Goal: Task Accomplishment & Management: Use online tool/utility

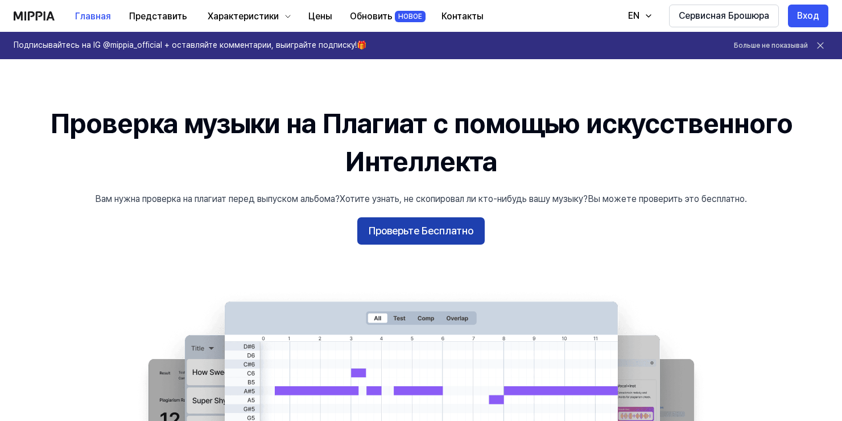
click at [435, 222] on button "Проверьте Бесплатно" at bounding box center [420, 230] width 127 height 27
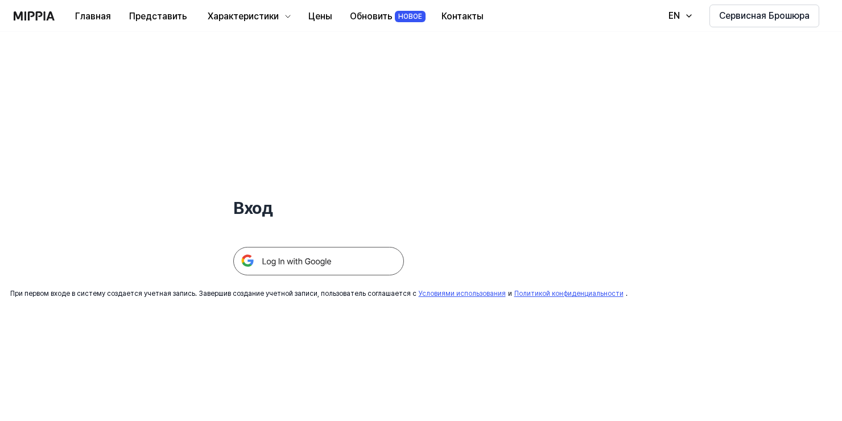
click at [341, 243] on div at bounding box center [318, 248] width 171 height 56
click at [347, 251] on img at bounding box center [318, 261] width 171 height 28
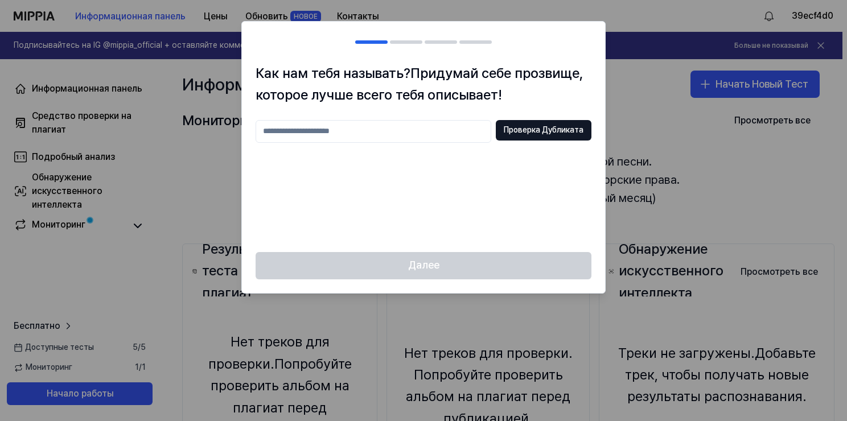
click at [391, 129] on input "text" at bounding box center [373, 131] width 236 height 23
type input "*"
type input "*****"
click at [539, 139] on button "Проверка Дубликата" at bounding box center [544, 130] width 96 height 20
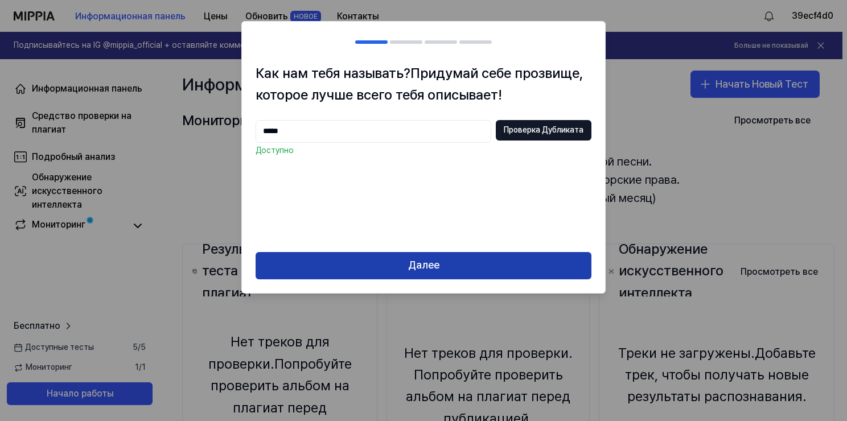
click at [432, 261] on ya-tr-span "Далее" at bounding box center [423, 265] width 31 height 17
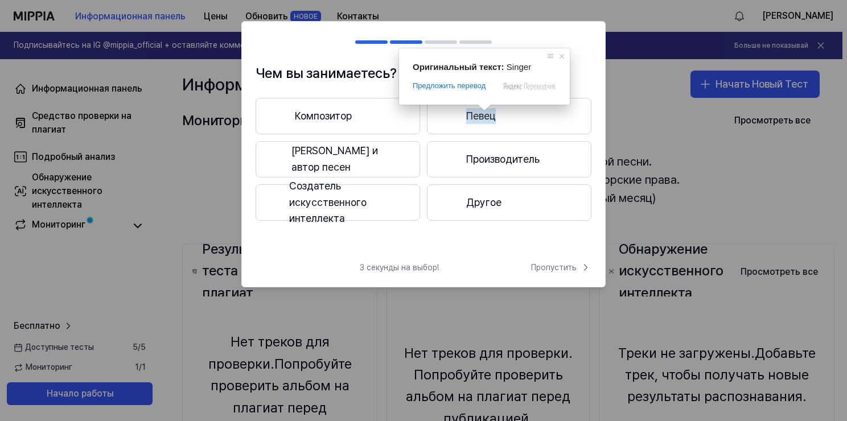
click at [480, 118] on ya-tr-span "Певец" at bounding box center [481, 116] width 30 height 17
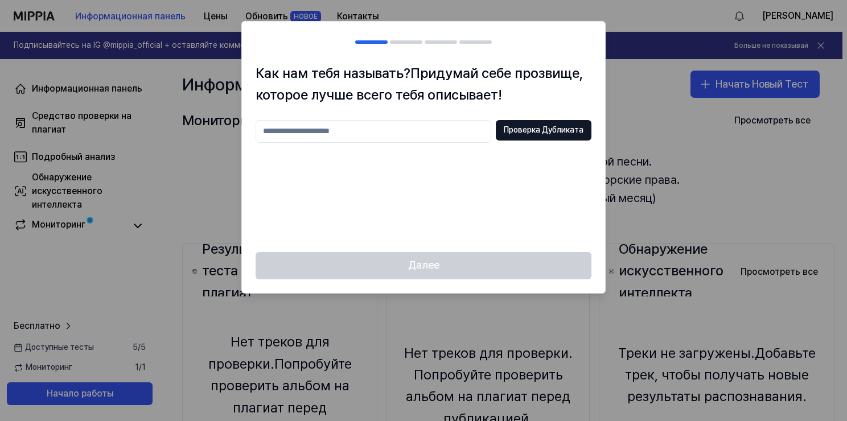
click at [435, 123] on input "text" at bounding box center [373, 131] width 236 height 23
type input "*****"
click at [537, 139] on button "Проверка Дубликата" at bounding box center [544, 130] width 96 height 20
click at [344, 130] on input "*****" at bounding box center [373, 131] width 236 height 23
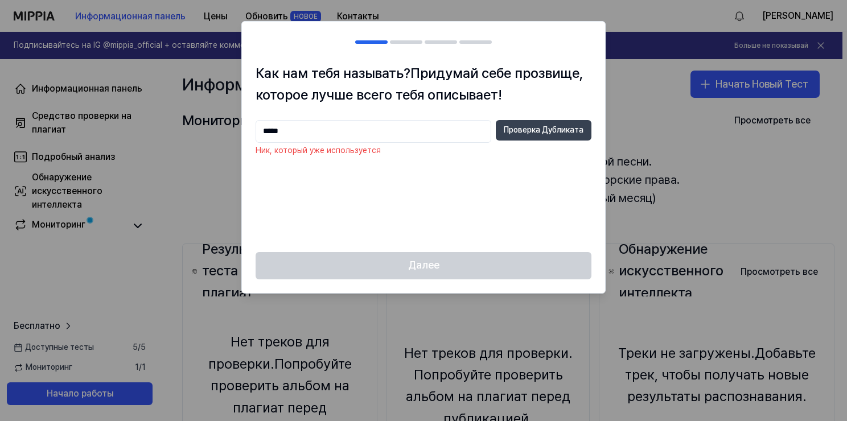
click at [522, 137] on button "Проверка Дубликата" at bounding box center [544, 130] width 96 height 20
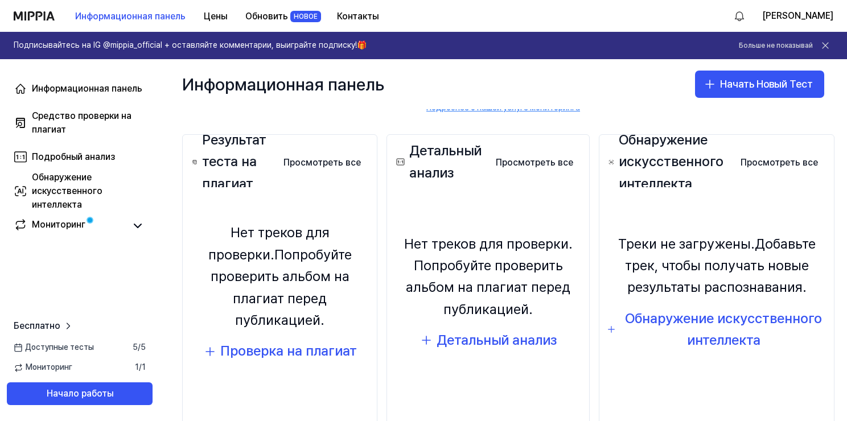
scroll to position [114, 0]
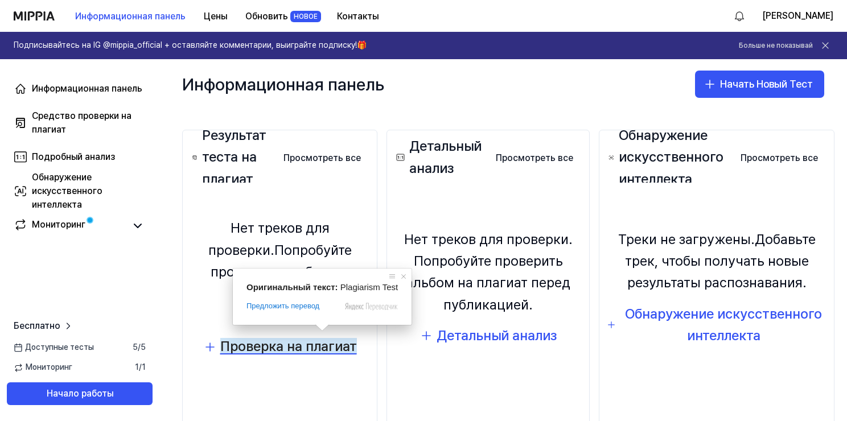
click at [314, 342] on ya-tr-span "Проверка на плагиат" at bounding box center [288, 346] width 137 height 17
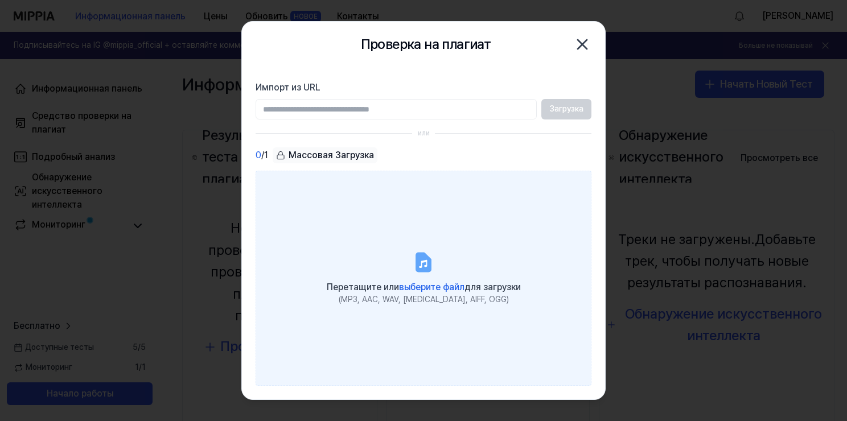
click at [422, 251] on icon at bounding box center [423, 262] width 23 height 23
click at [0, 0] on input "Перетащите или выберите файл для загрузки (MP3, AAC, WAV, FLAC, AIFF, OGG)" at bounding box center [0, 0] width 0 height 0
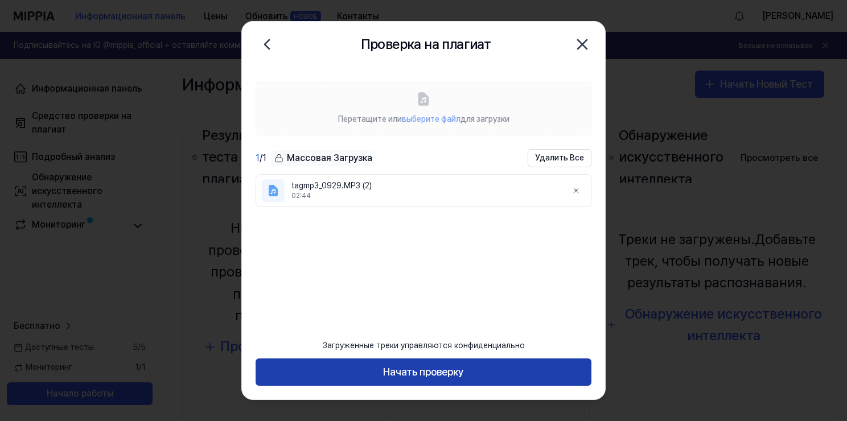
click at [453, 380] on button "Начать проверку" at bounding box center [423, 371] width 336 height 27
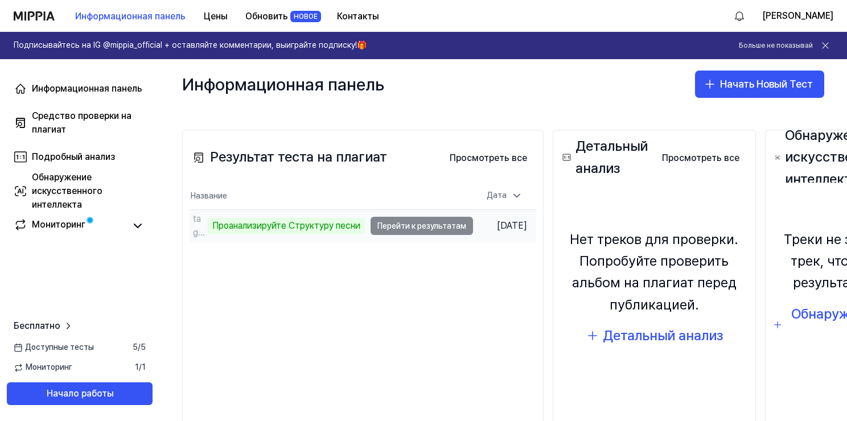
click at [394, 228] on td "tagmp3_0929.MP3 (2) Проанализируйте Структуру песни Перейти к результатам" at bounding box center [330, 226] width 283 height 32
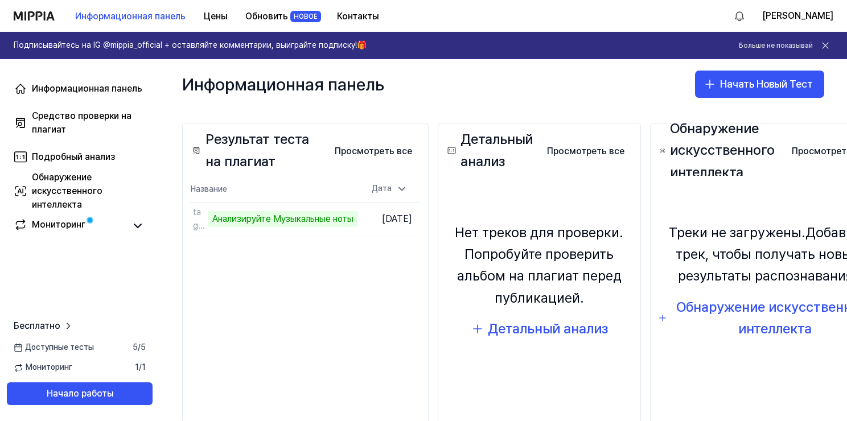
scroll to position [150, 0]
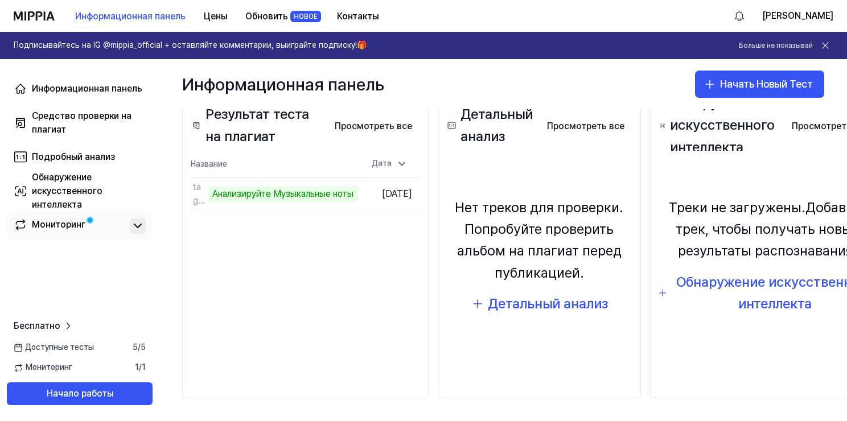
click at [137, 225] on icon at bounding box center [138, 226] width 14 height 14
click at [141, 223] on icon at bounding box center [138, 226] width 14 height 14
click at [75, 219] on ya-tr-span "Мониторинг" at bounding box center [58, 224] width 53 height 11
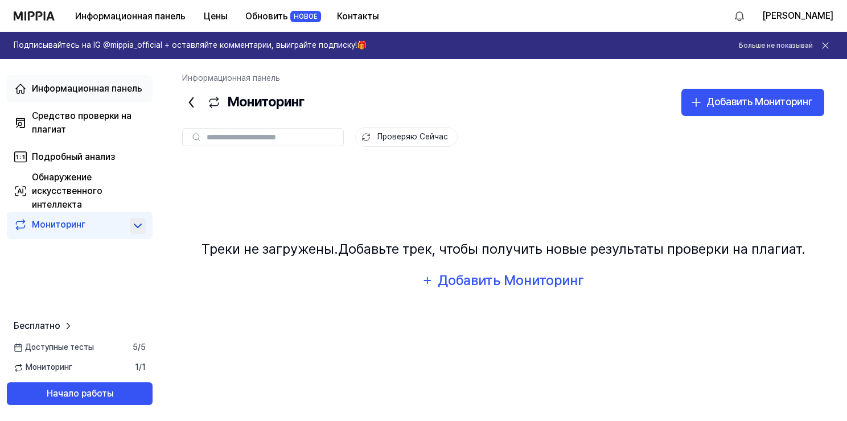
click at [61, 93] on ya-tr-span "Информационная панель" at bounding box center [87, 88] width 110 height 11
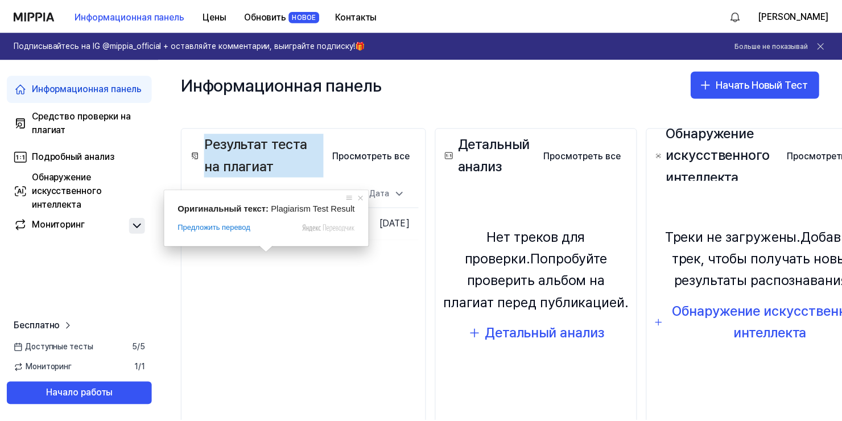
scroll to position [150, 0]
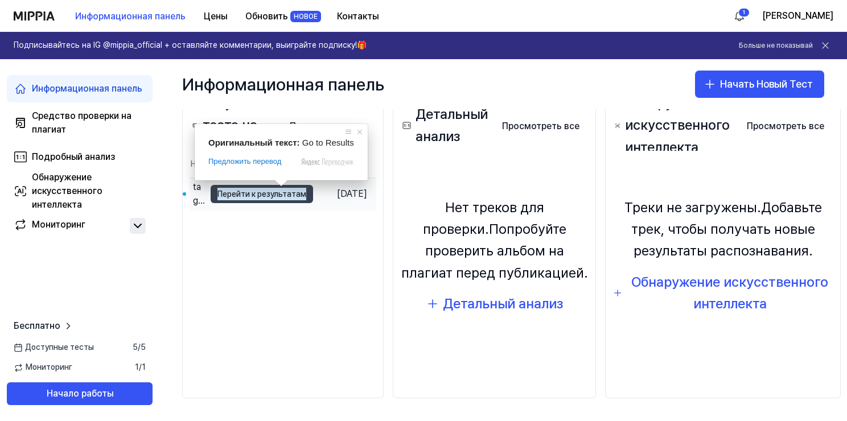
click at [274, 183] on span at bounding box center [281, 183] width 15 height 7
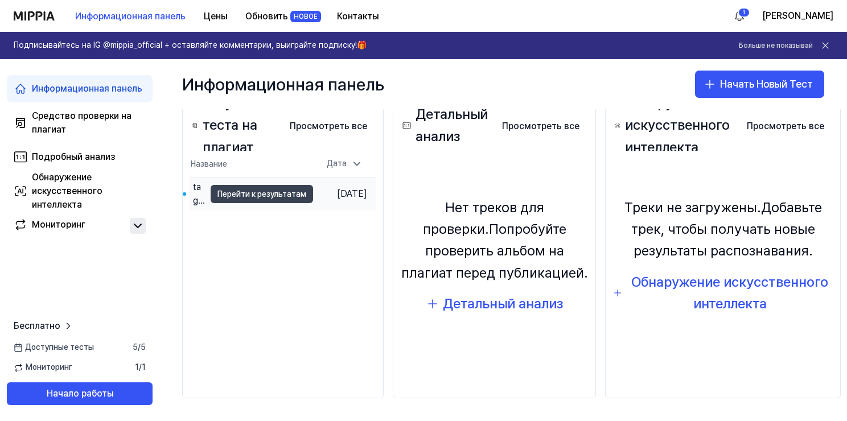
click at [261, 190] on ya-tr-span "Перейти к результатам" at bounding box center [261, 194] width 89 height 13
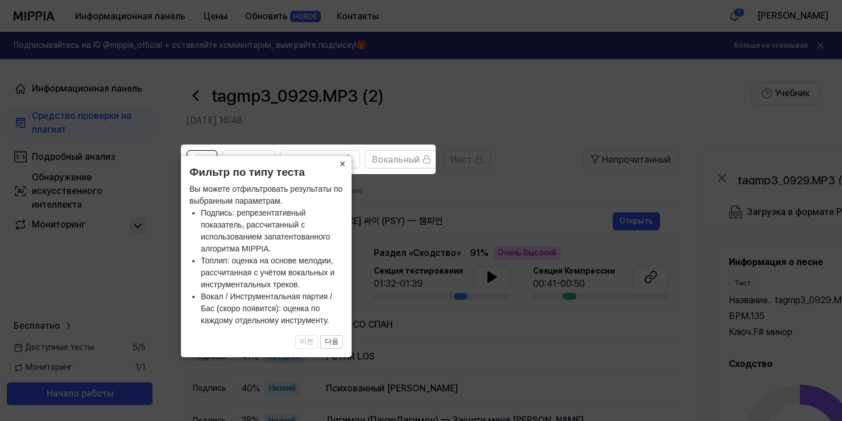
click at [342, 168] on ya-tr-span "×" at bounding box center [343, 163] width 6 height 11
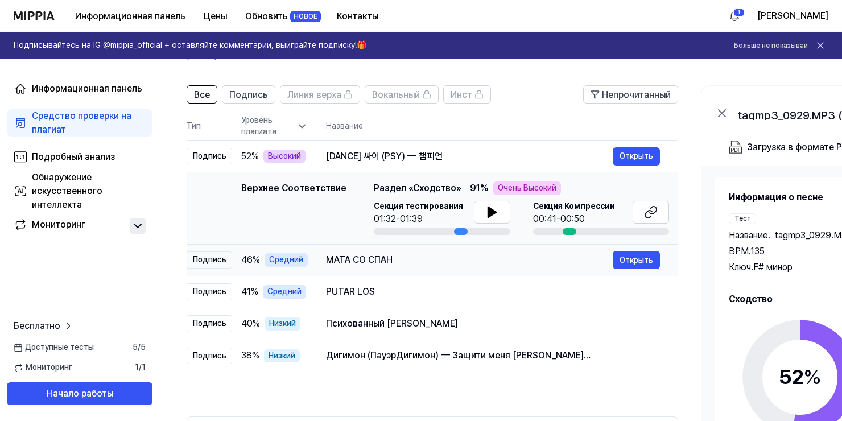
scroll to position [114, 0]
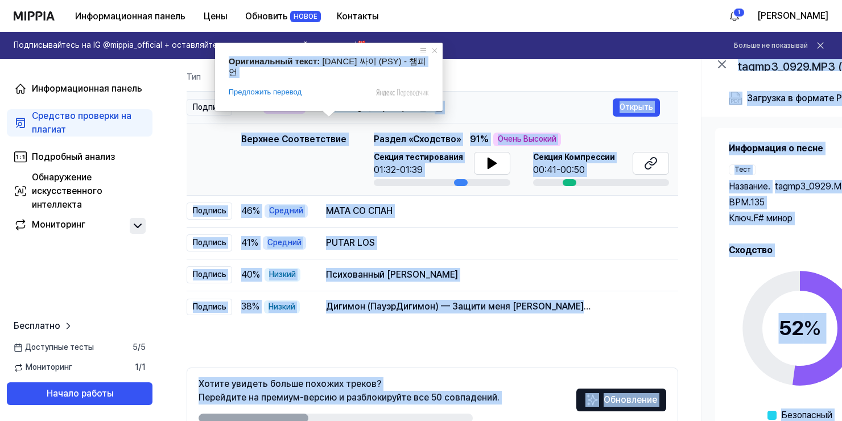
drag, startPoint x: 324, startPoint y: 105, endPoint x: 440, endPoint y: 102, distance: 115.5
click at [439, 102] on body "Информационная панель Цены Обновить НОВОЕ Контакты 1 ИНГЕЛЬ Подписывайтесь на I…" at bounding box center [421, 96] width 842 height 421
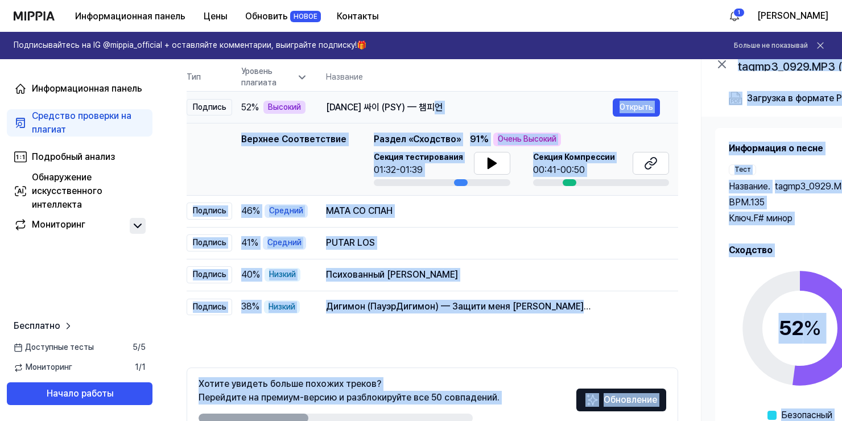
click at [445, 104] on div "[DANCE] 싸이 (PSY) — 챔피언" at bounding box center [469, 108] width 287 height 14
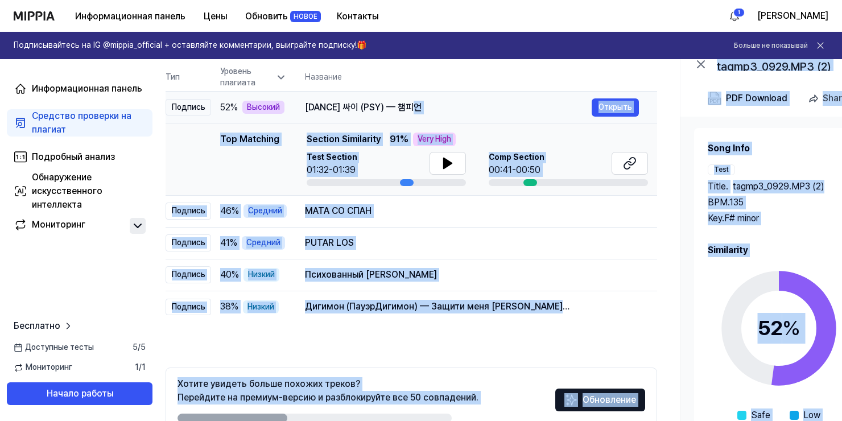
drag, startPoint x: 445, startPoint y: 105, endPoint x: 423, endPoint y: 102, distance: 21.7
click at [423, 102] on div "[DANCE] 싸이 (PSY) — 챔피언" at bounding box center [448, 108] width 287 height 14
click at [431, 102] on div "[DANCE] 싸이 (PSY) — 챔피언" at bounding box center [447, 108] width 287 height 14
click at [431, 102] on div "[DANCE] 싸이 (PSY) — 챔피언" at bounding box center [448, 108] width 287 height 14
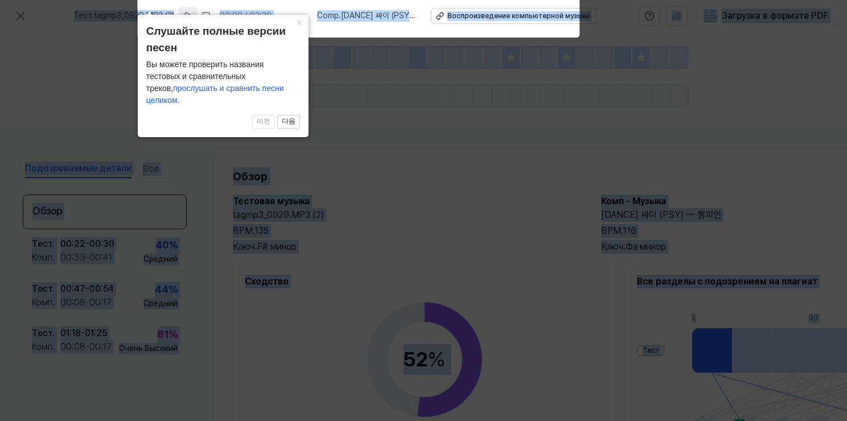
click at [186, 14] on button at bounding box center [188, 16] width 18 height 18
click at [188, 16] on rect at bounding box center [187, 16] width 2 height 7
click at [198, 9] on button at bounding box center [189, 16] width 18 height 18
click at [297, 28] on ya-tr-span "×" at bounding box center [299, 22] width 6 height 11
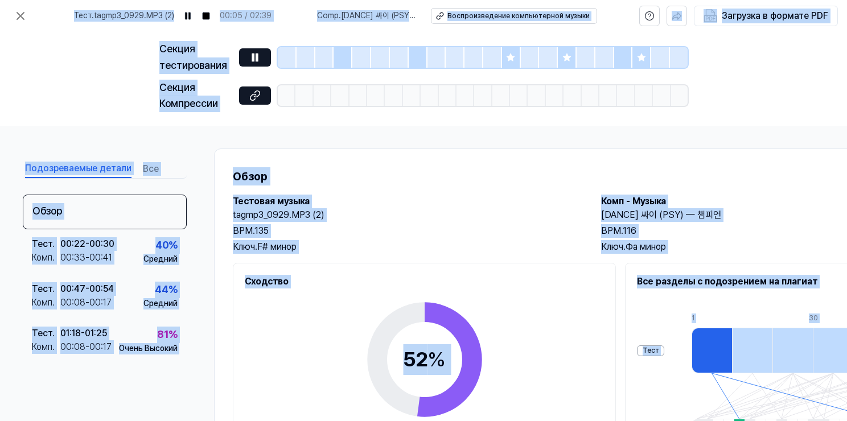
click at [421, 176] on h1 "Обзор" at bounding box center [590, 176] width 714 height 18
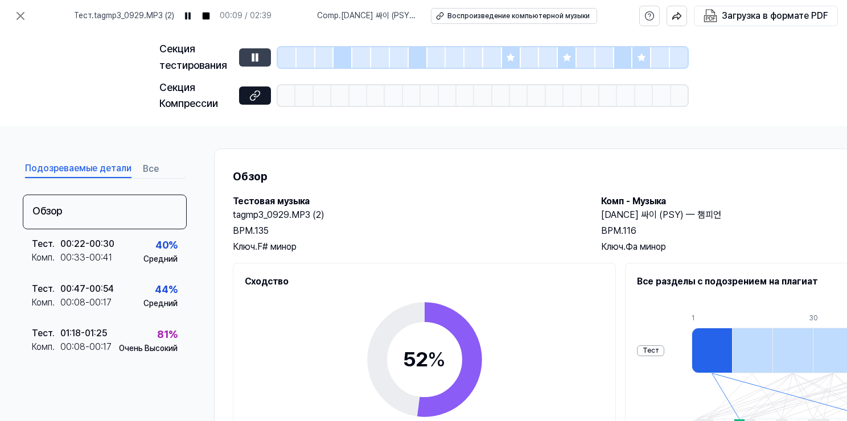
click at [259, 64] on button at bounding box center [255, 57] width 32 height 18
click at [644, 216] on ya-tr-span "[DANCE] 싸이 (PSY) — 챔피언" at bounding box center [661, 214] width 120 height 11
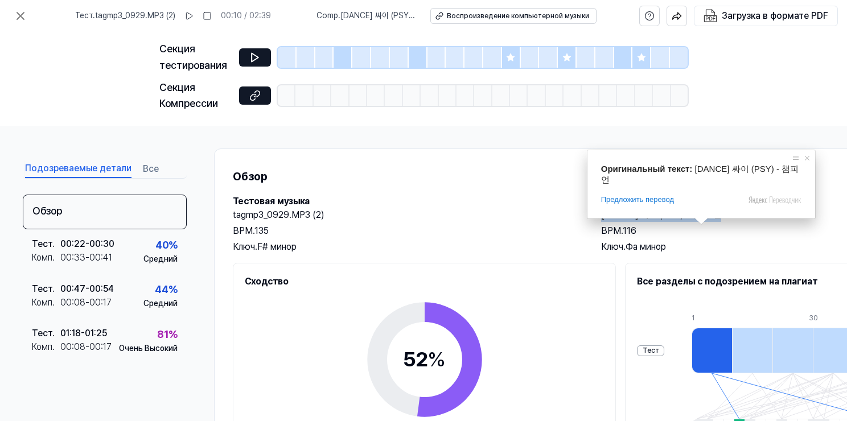
drag, startPoint x: 599, startPoint y: 218, endPoint x: 716, endPoint y: 217, distance: 117.8
click at [716, 217] on div "Тестовая музыка tagmp3_0929.MP3 (2) BPM. 135 Ключ. F# минор Комп - Музыка [DANC…" at bounding box center [590, 224] width 714 height 59
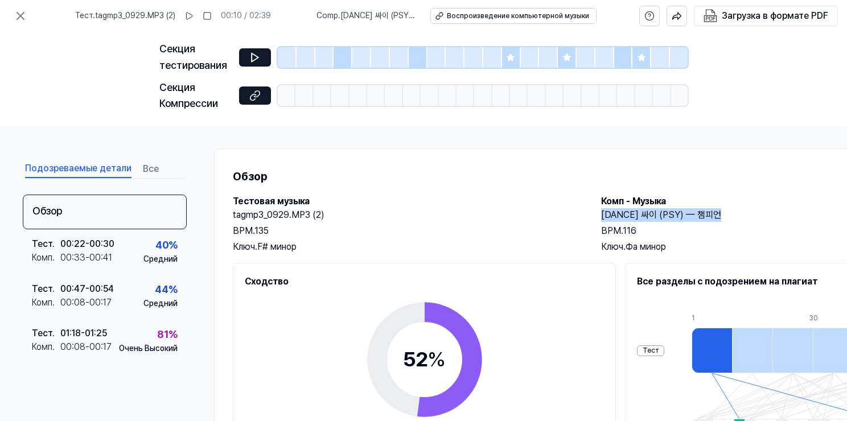
copy ya-tr-span "[DANCE] 싸이 (PSY) — 챔피언"
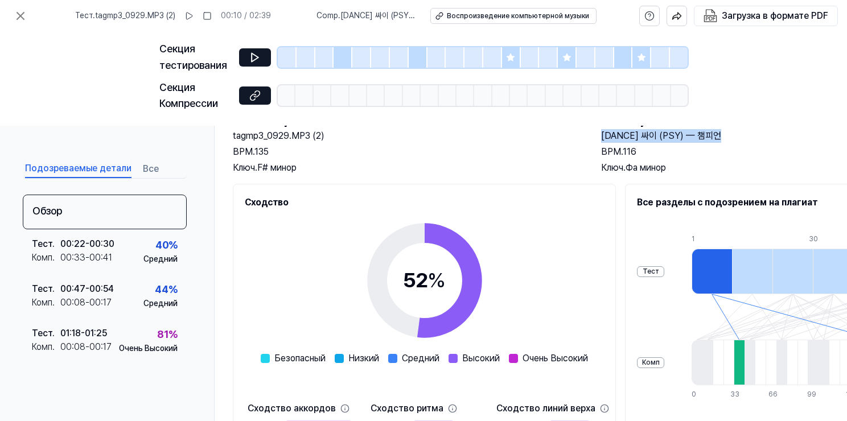
scroll to position [154, 0]
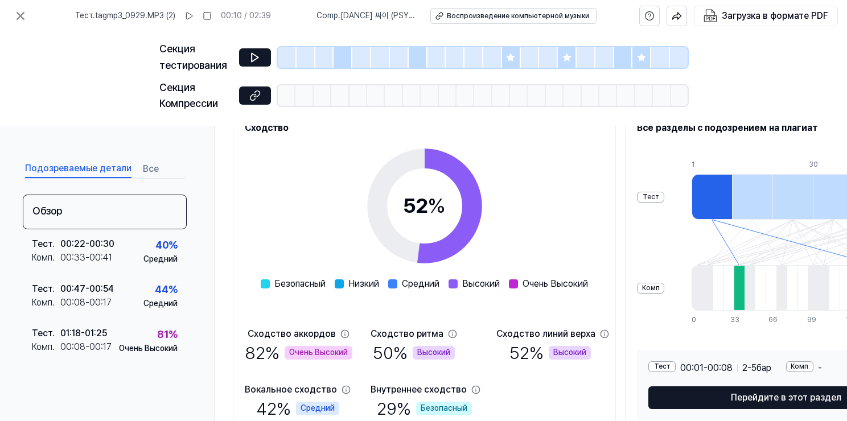
click at [724, 194] on div at bounding box center [711, 197] width 40 height 46
click at [749, 189] on div at bounding box center [752, 197] width 40 height 46
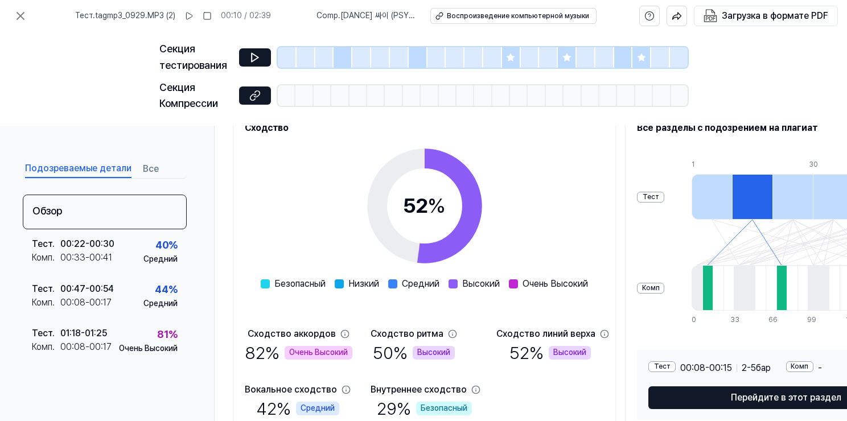
click at [789, 197] on div at bounding box center [792, 197] width 40 height 46
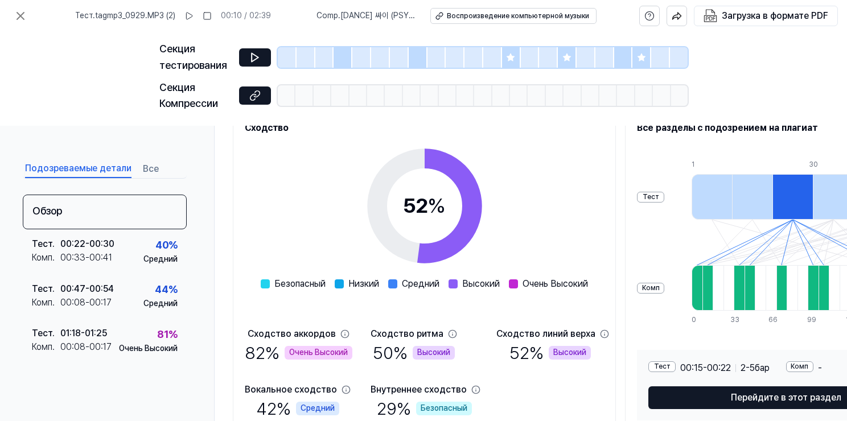
click at [813, 199] on div at bounding box center [792, 197] width 40 height 46
click at [838, 210] on div at bounding box center [833, 197] width 40 height 46
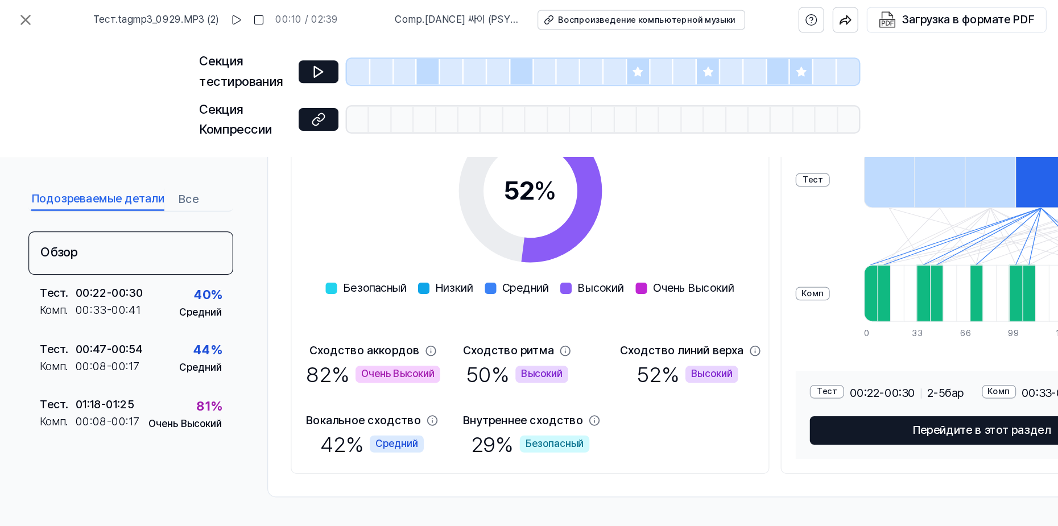
scroll to position [101, 0]
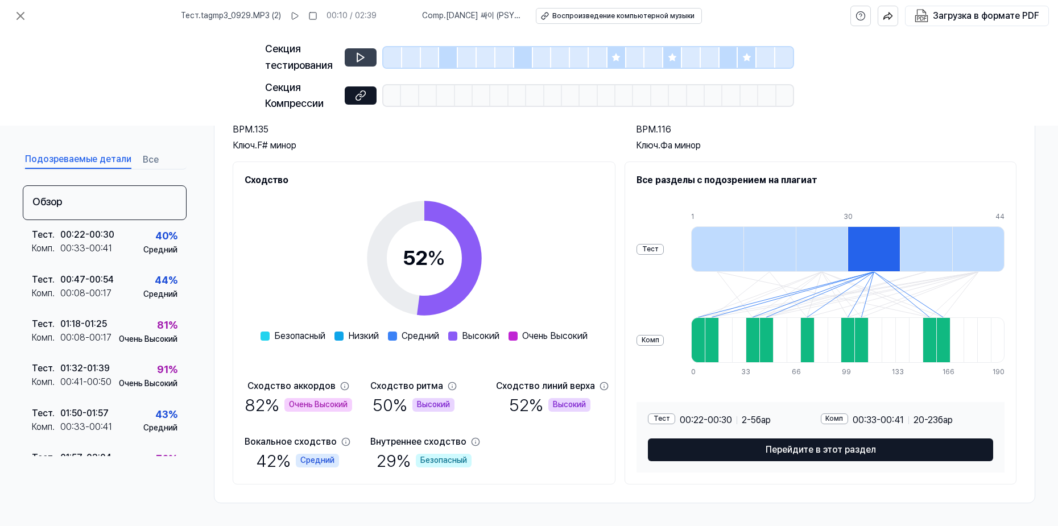
click at [368, 58] on button at bounding box center [361, 57] width 32 height 18
click at [615, 63] on div at bounding box center [617, 57] width 19 height 20
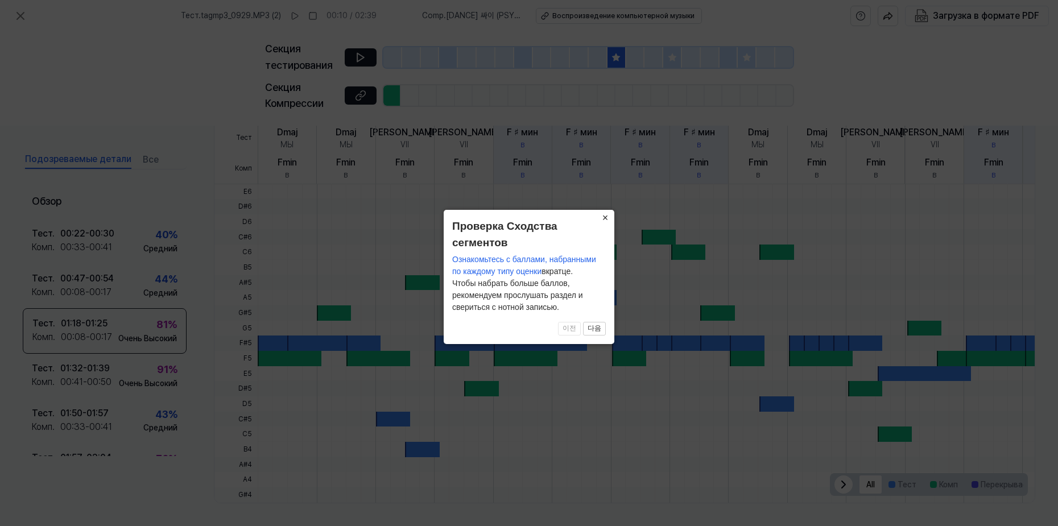
click at [605, 213] on ya-tr-span "×" at bounding box center [606, 217] width 6 height 11
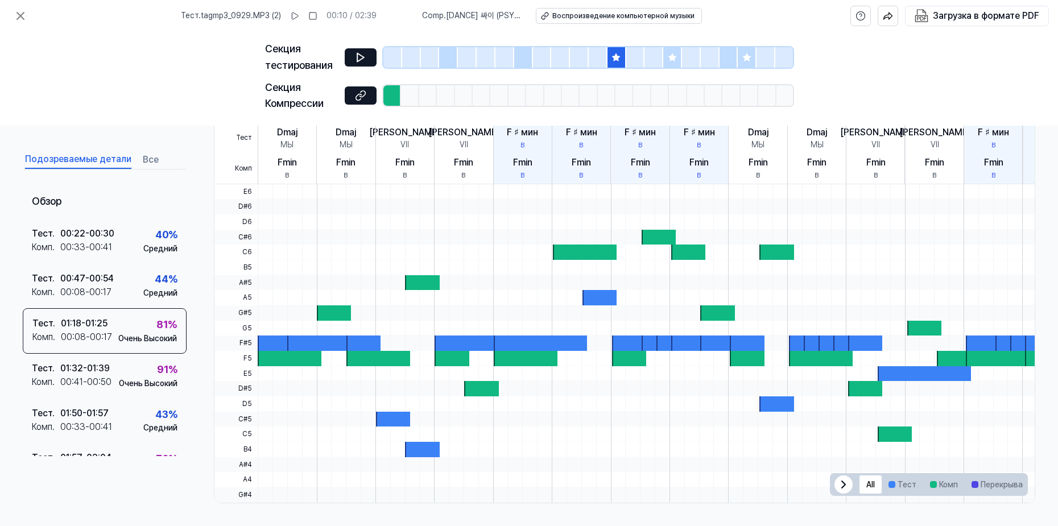
click at [673, 59] on icon at bounding box center [672, 56] width 7 height 7
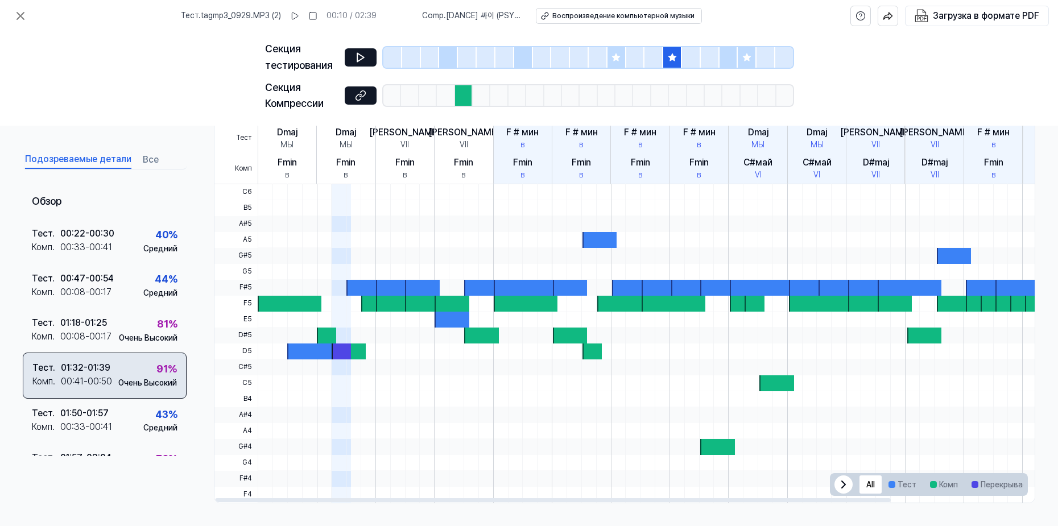
click at [118, 378] on div "Очень Высокий" at bounding box center [147, 383] width 59 height 11
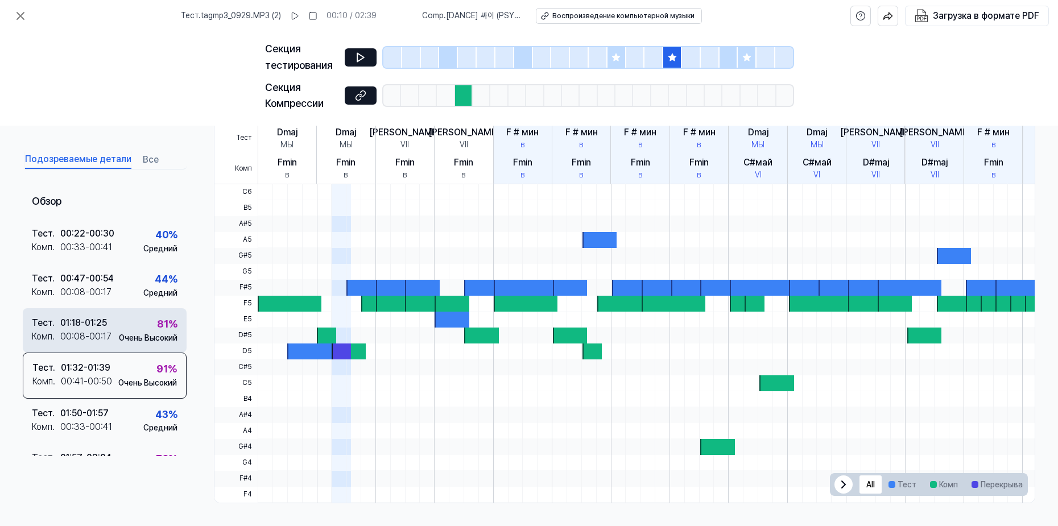
click at [103, 317] on div "01:18 - 01:25" at bounding box center [83, 323] width 47 height 14
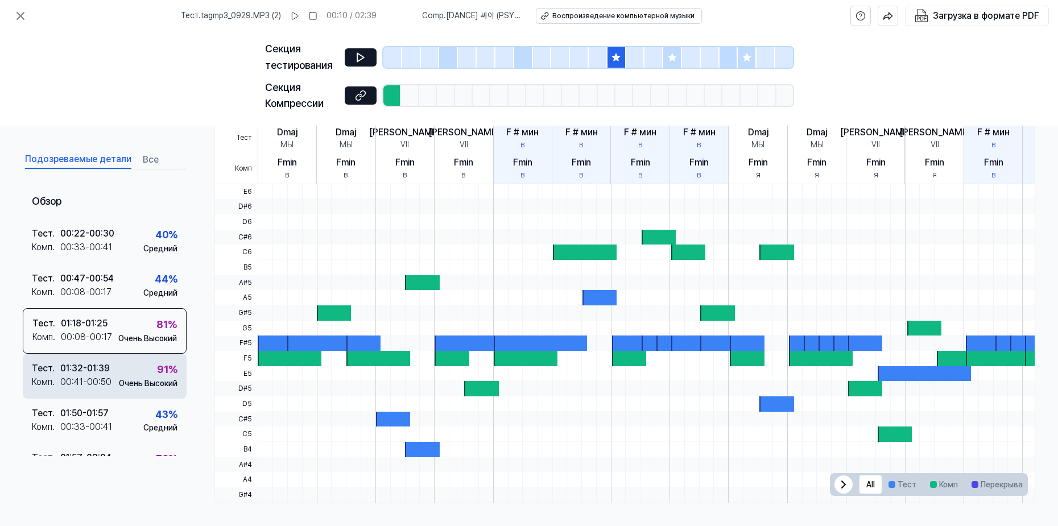
click at [119, 371] on div "91 % Очень Высокий" at bounding box center [148, 375] width 59 height 27
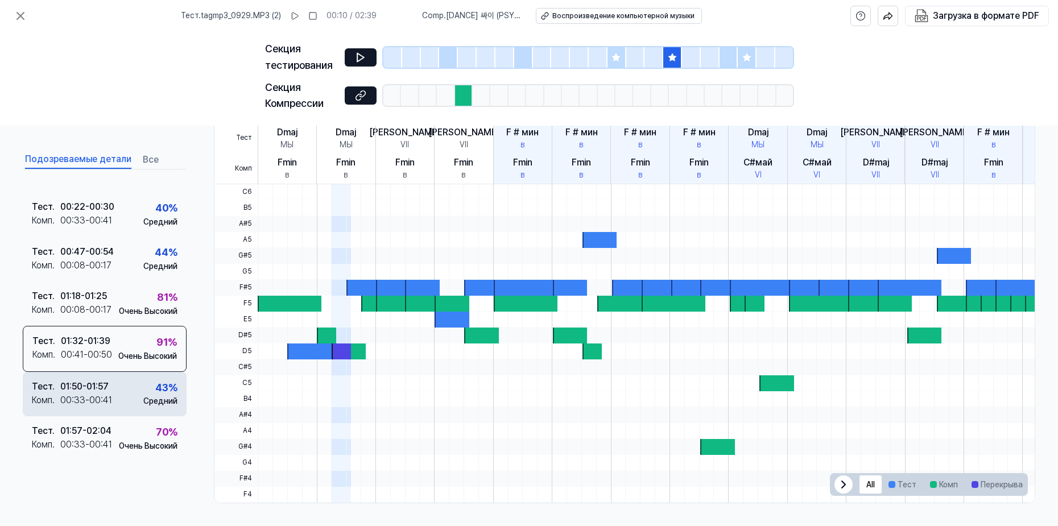
scroll to position [31, 0]
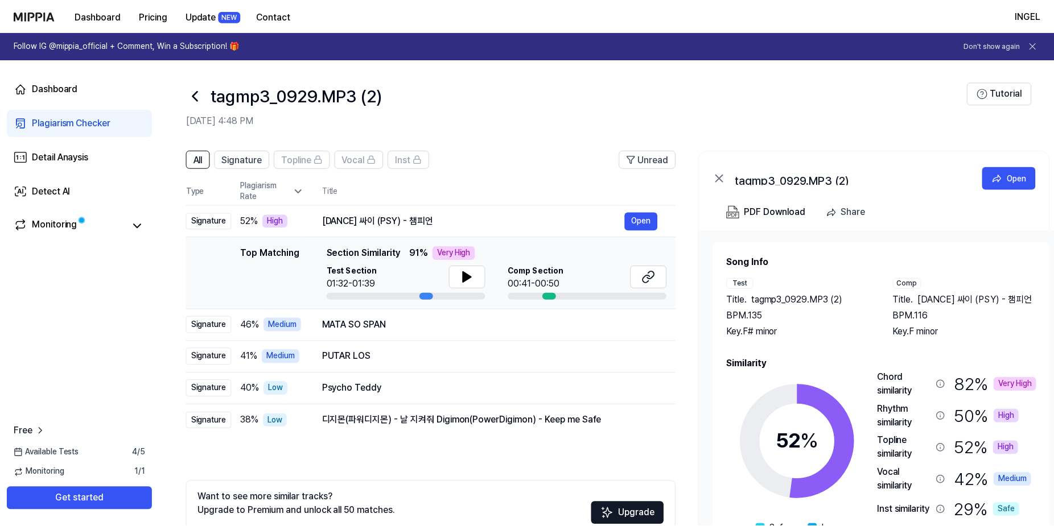
scroll to position [75, 0]
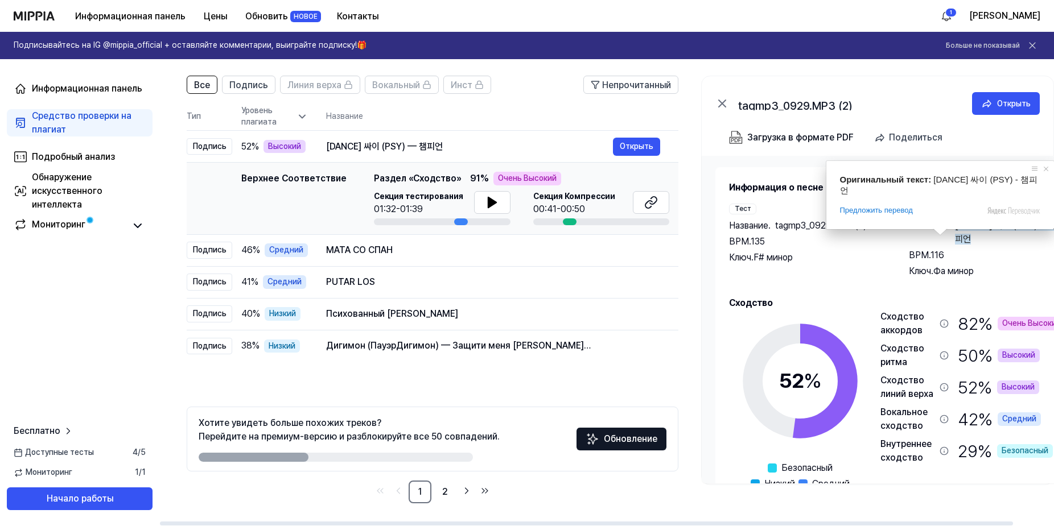
click at [842, 241] on span "[DANCE] 싸이 (PSY) — 챔피언" at bounding box center [1010, 232] width 111 height 27
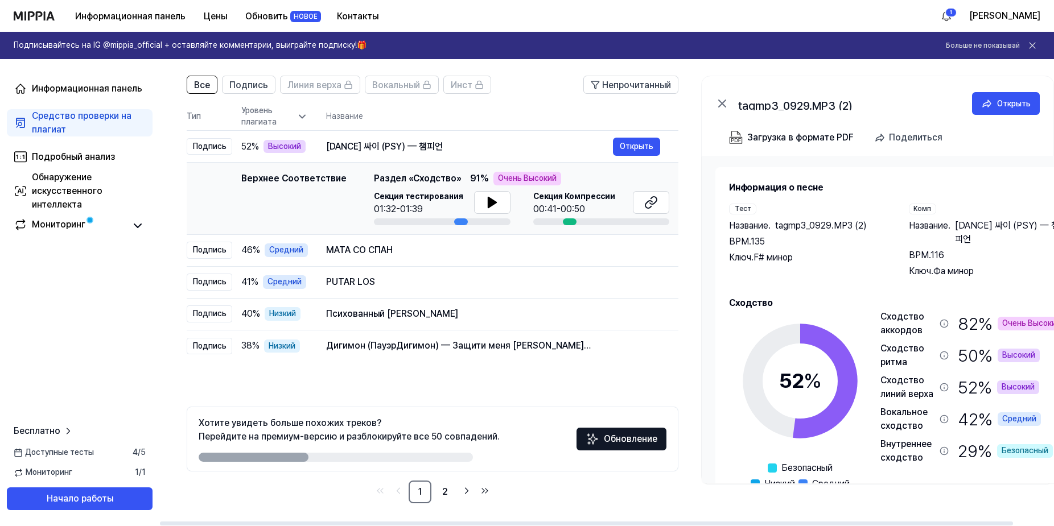
click at [842, 225] on ya-tr-span "[DANCE] 싸이 (PSY) — 챔피언" at bounding box center [1007, 232] width 104 height 24
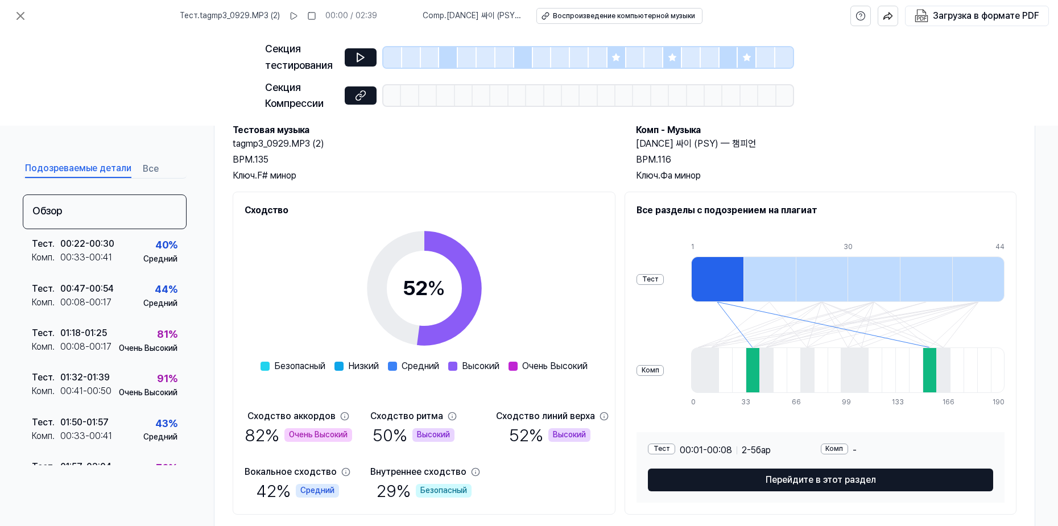
scroll to position [101, 0]
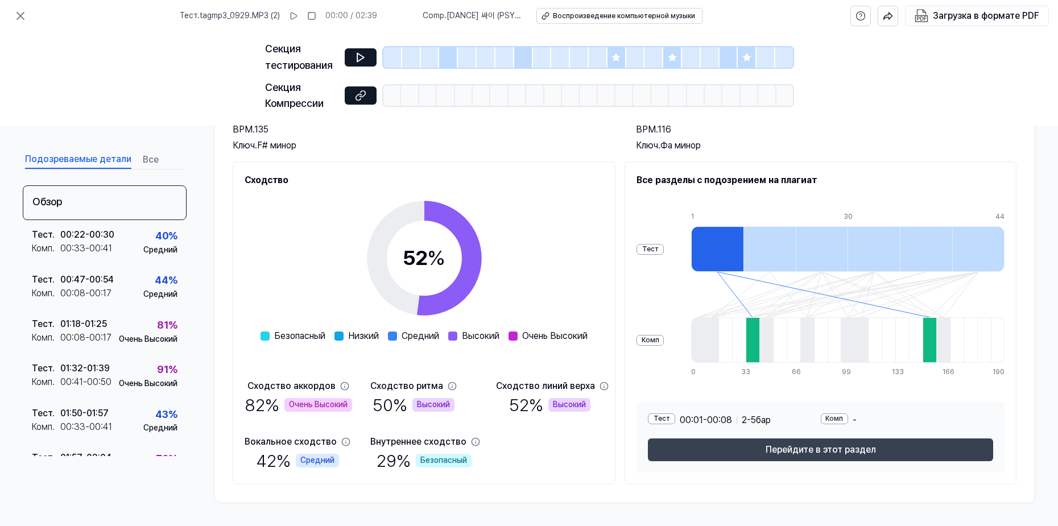
click at [832, 420] on button "Перейдите в этот раздел" at bounding box center [820, 450] width 345 height 23
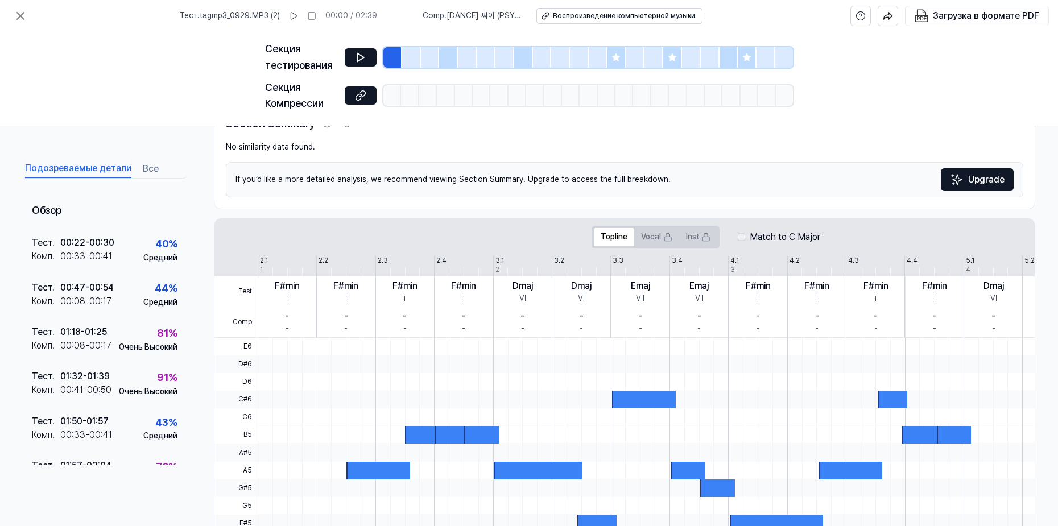
scroll to position [207, 0]
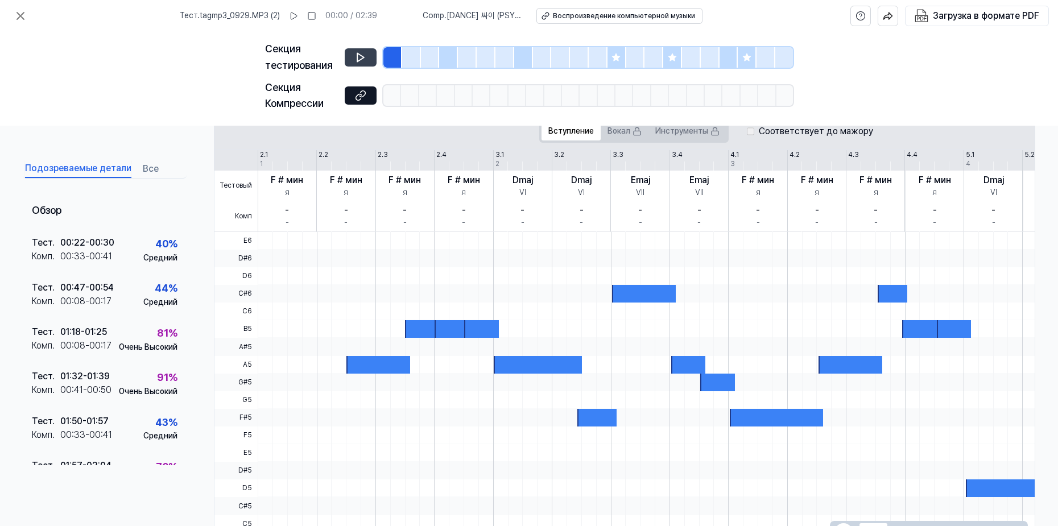
click at [363, 64] on button at bounding box center [361, 57] width 32 height 18
click at [371, 54] on button at bounding box center [361, 57] width 32 height 18
click at [151, 327] on div "81 % Очень Высокий" at bounding box center [148, 338] width 59 height 27
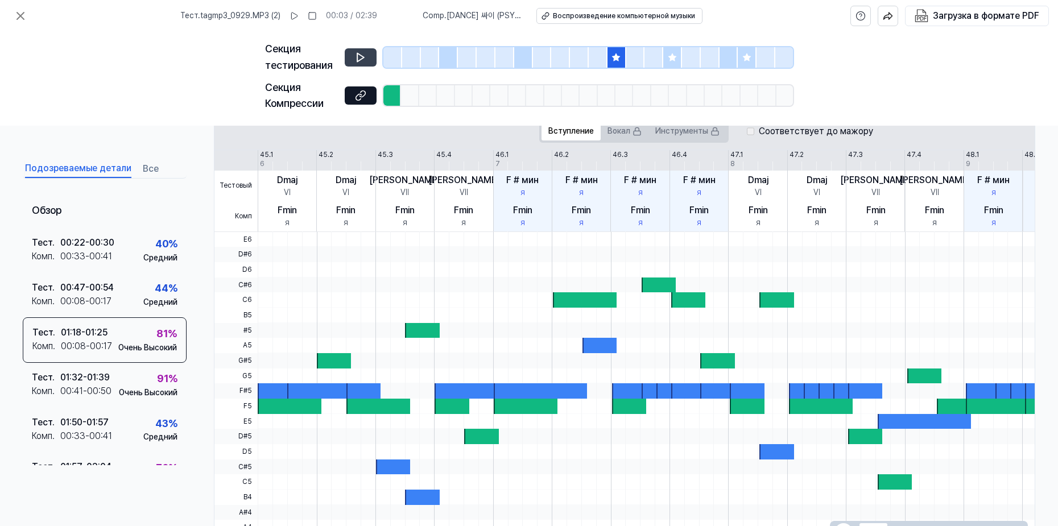
click at [363, 59] on icon at bounding box center [360, 57] width 11 height 11
click at [363, 59] on icon at bounding box center [360, 57] width 7 height 9
click at [363, 59] on icon at bounding box center [363, 56] width 2 height 7
click at [635, 134] on rect at bounding box center [637, 133] width 7 height 4
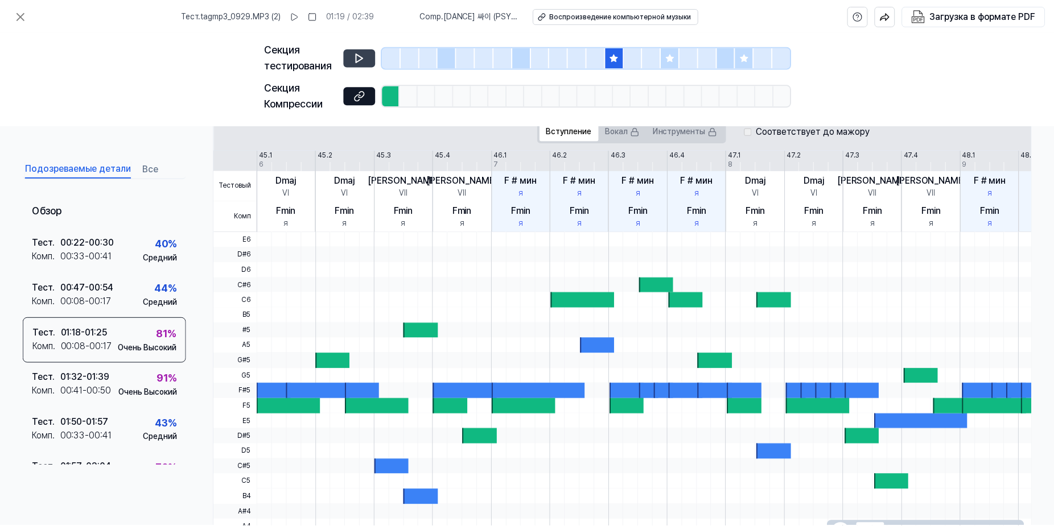
scroll to position [75, 0]
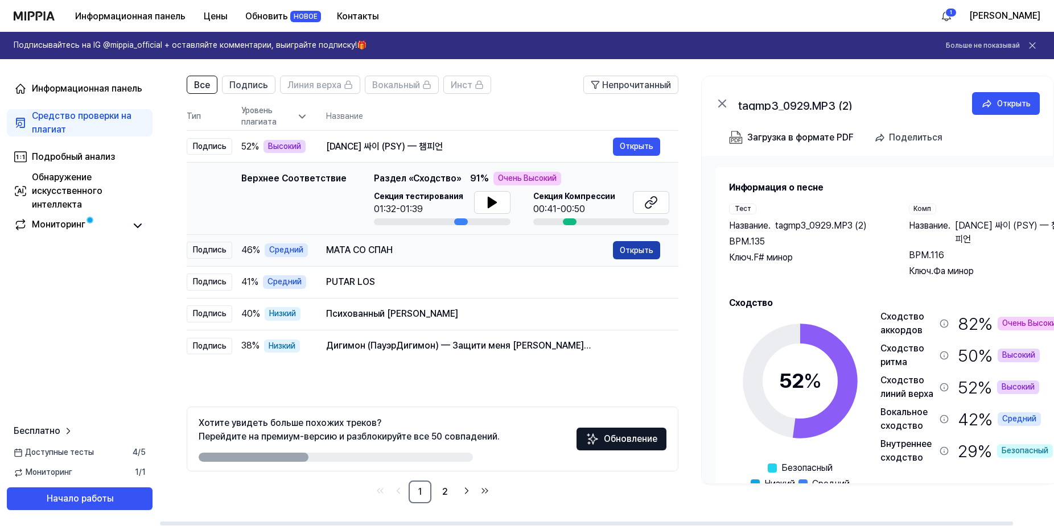
click at [648, 252] on ya-tr-span "Открыть" at bounding box center [637, 250] width 34 height 13
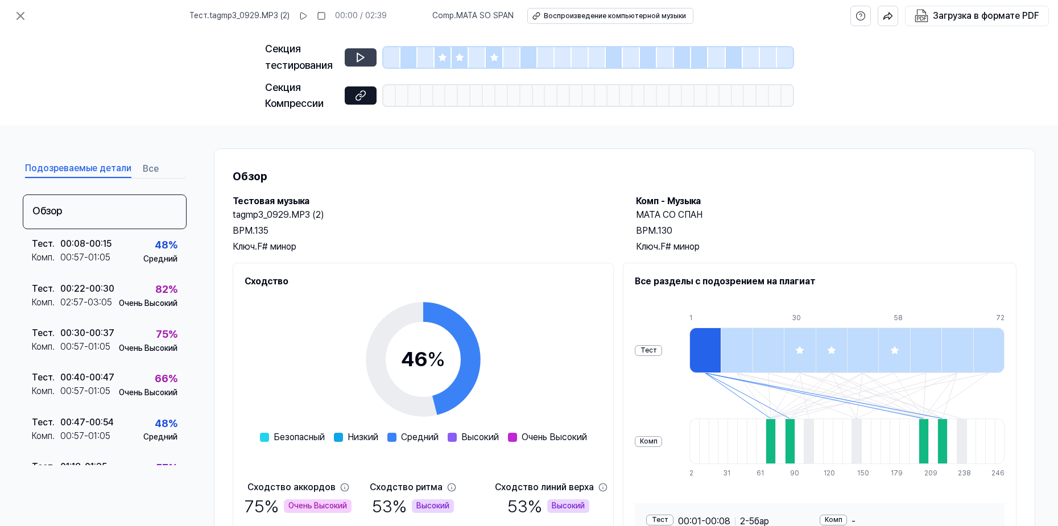
click at [361, 52] on icon at bounding box center [360, 57] width 11 height 11
click at [365, 55] on icon at bounding box center [360, 57] width 11 height 11
click at [365, 57] on icon at bounding box center [360, 57] width 11 height 11
click at [308, 17] on icon at bounding box center [303, 15] width 9 height 9
click at [306, 15] on rect at bounding box center [305, 16] width 2 height 7
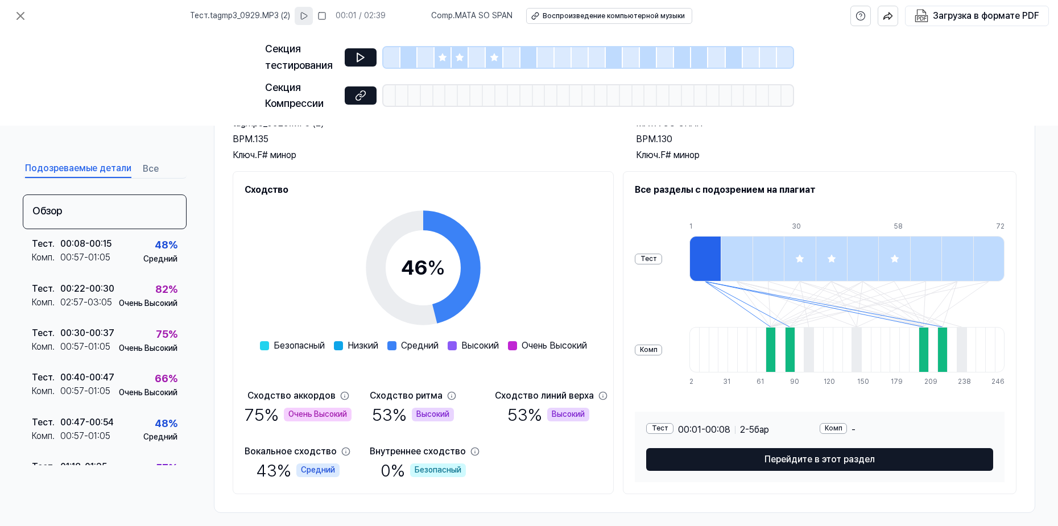
scroll to position [101, 0]
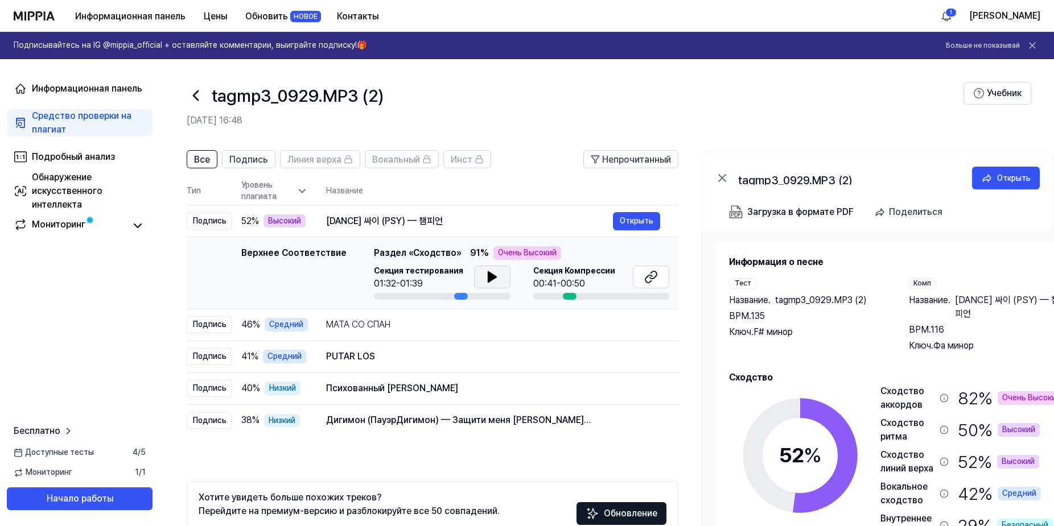
click at [489, 284] on button at bounding box center [492, 277] width 36 height 23
click at [489, 281] on icon at bounding box center [492, 277] width 14 height 14
click at [590, 281] on div "00:41-00:50" at bounding box center [574, 284] width 82 height 14
click at [575, 273] on ya-tr-span "Секция Компрессии" at bounding box center [574, 270] width 82 height 9
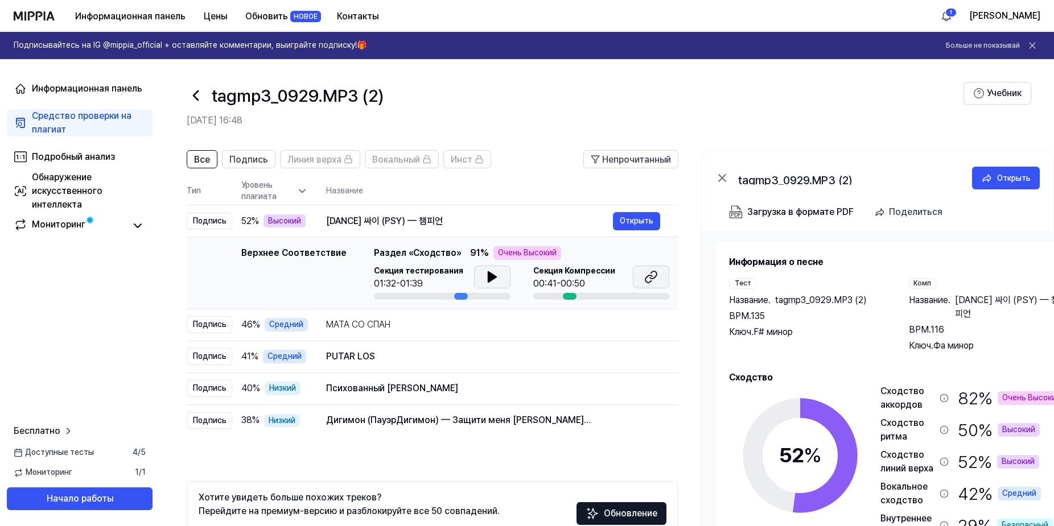
click at [645, 278] on icon at bounding box center [648, 278] width 7 height 7
click at [644, 274] on icon at bounding box center [651, 277] width 14 height 14
